Goal: Obtain resource: Download file/media

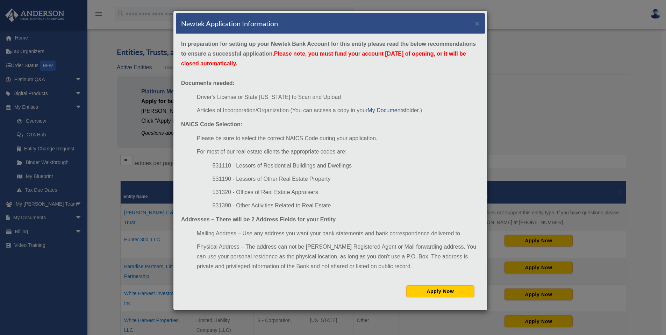
scroll to position [3, 0]
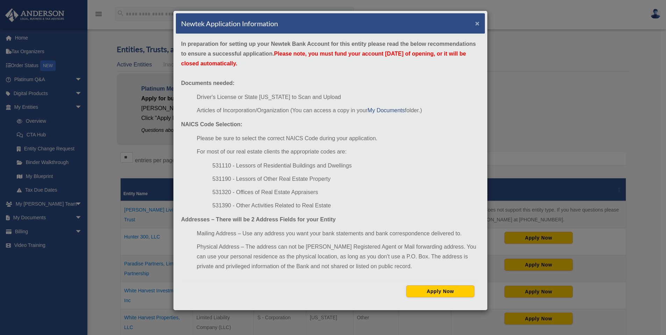
click at [478, 22] on button "×" at bounding box center [477, 23] width 5 height 7
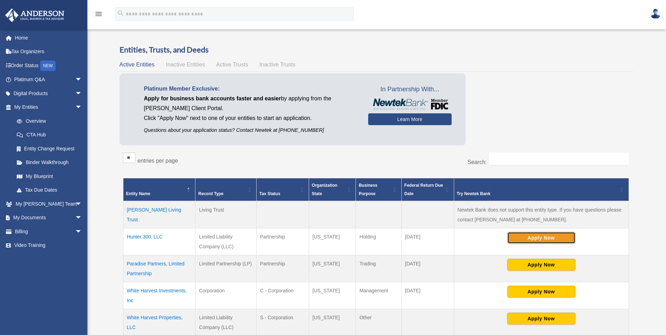
click at [550, 237] on button "Apply Now" at bounding box center [541, 238] width 68 height 12
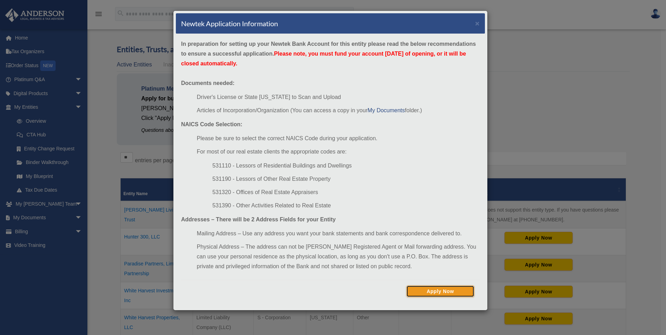
click at [445, 292] on button "Apply Now" at bounding box center [440, 291] width 68 height 12
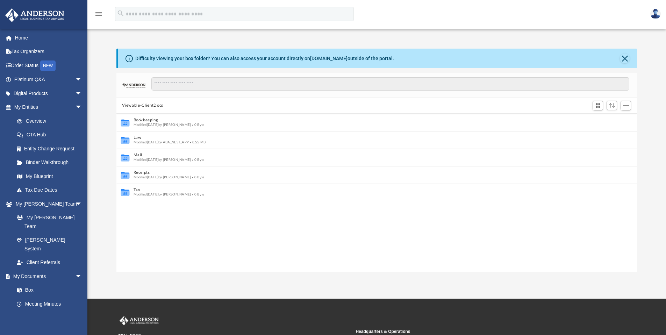
scroll to position [6, 6]
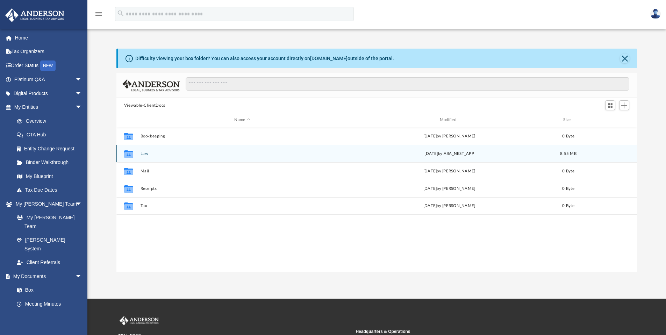
click at [143, 153] on button "Law" at bounding box center [242, 153] width 204 height 5
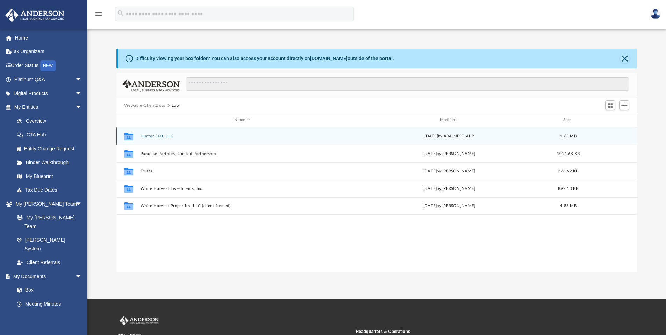
click at [151, 138] on button "Hunter 300, LLC" at bounding box center [242, 136] width 204 height 5
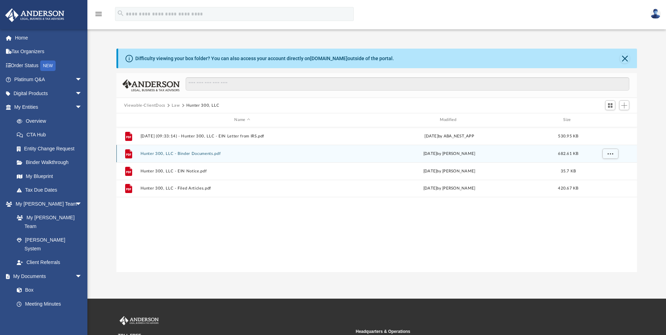
click at [186, 154] on button "Hunter 300, LLC - Binder Documents.pdf" at bounding box center [242, 153] width 204 height 5
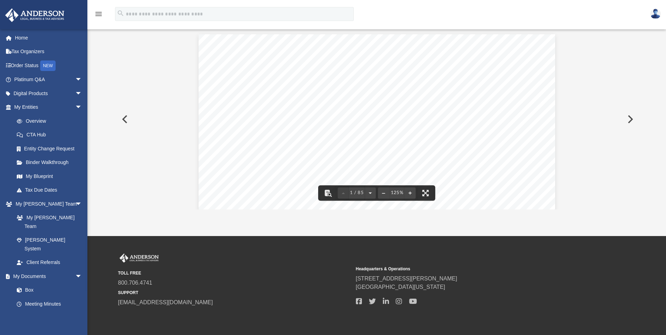
click at [388, 145] on div "Kiera Gilbertson and Kyle Gilbertson 6115 Feather Way SE Owens Cross Roads, Ala…" at bounding box center [376, 264] width 356 height 461
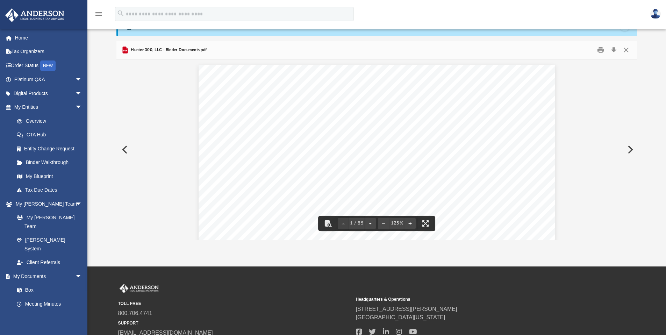
scroll to position [0, 0]
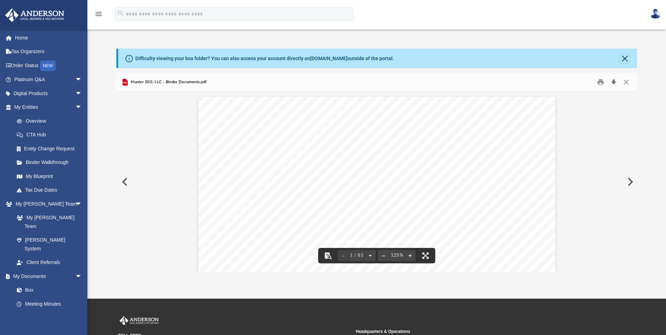
click at [613, 82] on button "Download" at bounding box center [613, 82] width 13 height 11
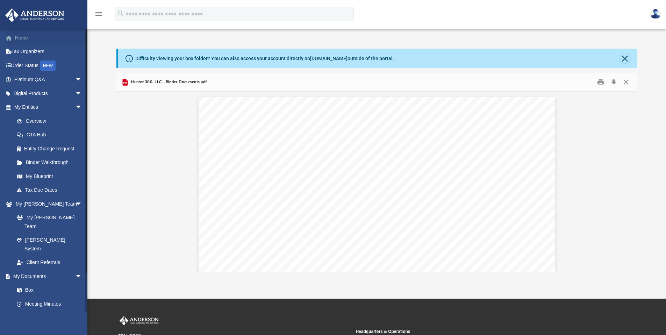
click at [36, 37] on link "Home" at bounding box center [49, 38] width 88 height 14
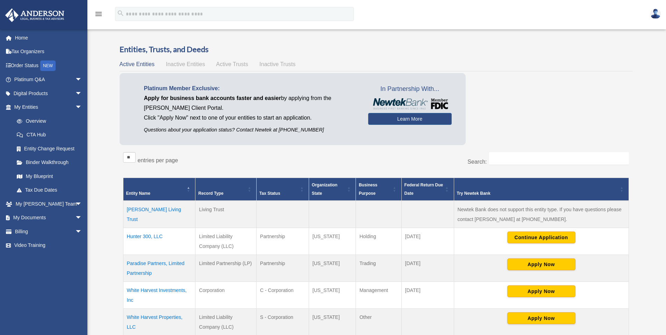
scroll to position [3, 0]
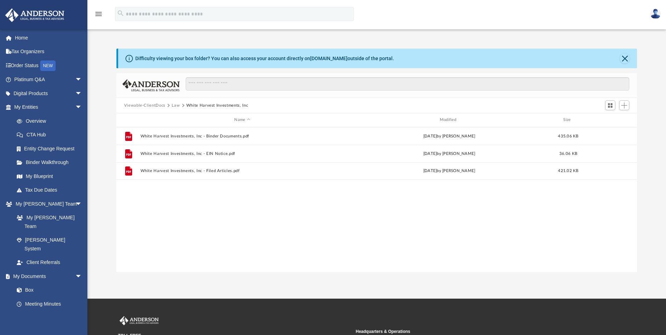
scroll to position [154, 515]
click at [33, 106] on link "My Entities arrow_drop_down" at bounding box center [49, 107] width 88 height 14
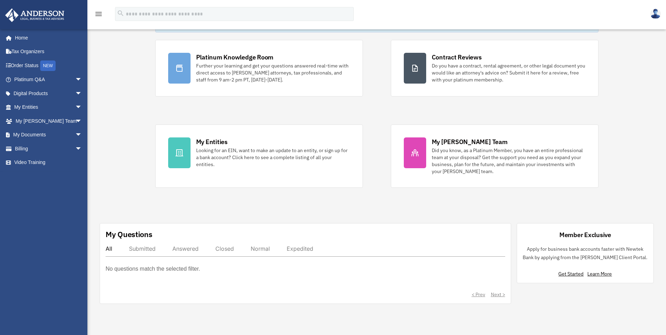
scroll to position [43, 0]
click at [42, 133] on link "My Documents arrow_drop_down" at bounding box center [49, 135] width 88 height 14
click at [75, 133] on span "arrow_drop_down" at bounding box center [82, 135] width 14 height 14
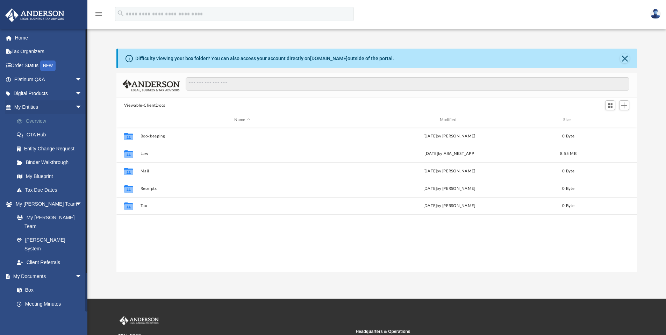
scroll to position [154, 515]
click at [43, 177] on link "My Blueprint" at bounding box center [51, 176] width 83 height 14
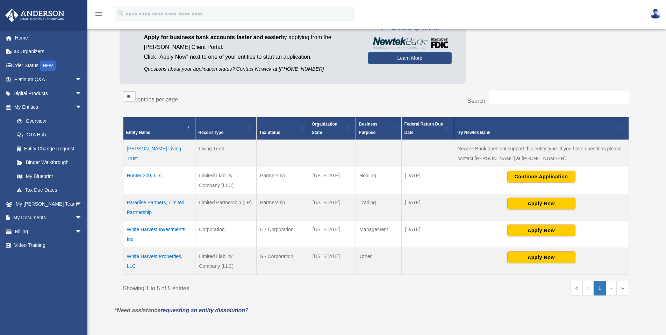
scroll to position [67, 0]
